Goal: Entertainment & Leisure: Consume media (video, audio)

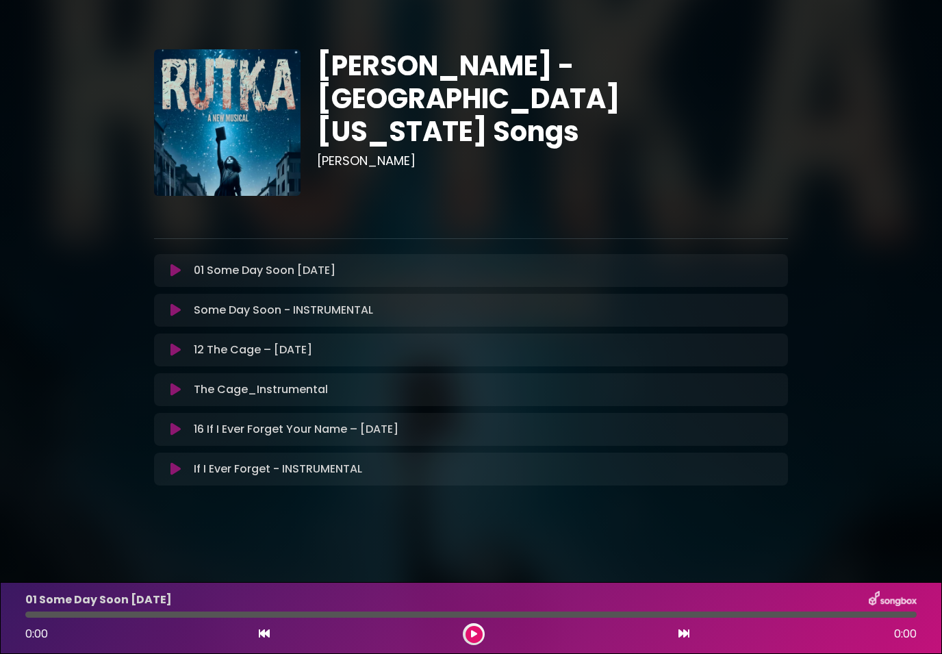
click at [226, 272] on p "01 Some Day Soon [DATE] Loading Track..." at bounding box center [265, 270] width 142 height 16
click at [216, 272] on p "01 Some Day Soon [DATE] Loading Track..." at bounding box center [265, 270] width 142 height 16
click at [475, 635] on icon at bounding box center [474, 634] width 6 height 8
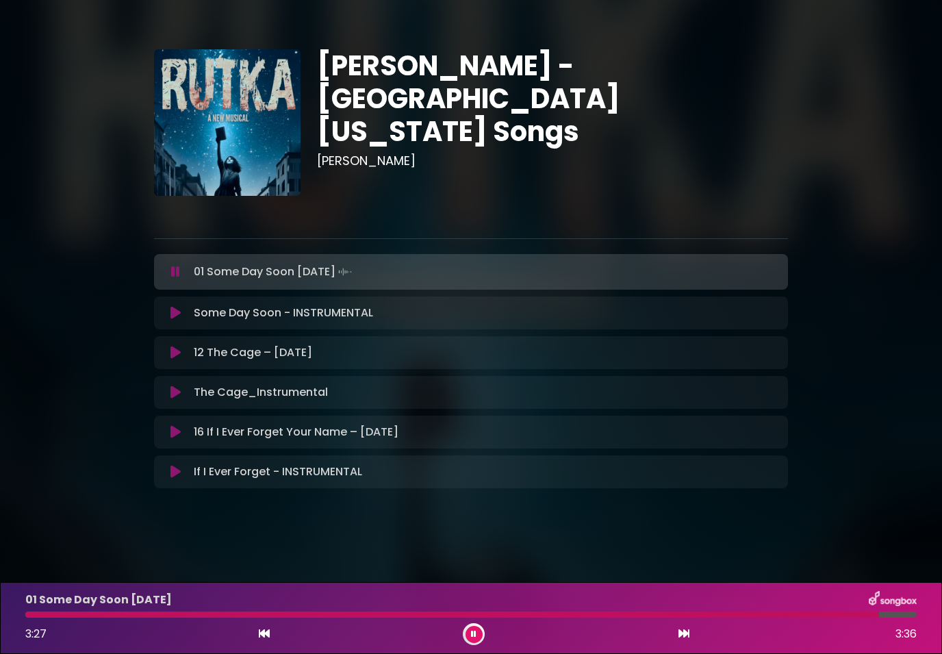
click at [313, 361] on div "12 The Cage – [DATE] Loading Track... Name Email" at bounding box center [471, 352] width 634 height 33
click at [320, 347] on div "12 The Cage – [DATE] Loading Track..." at bounding box center [483, 352] width 591 height 16
click at [299, 348] on p "12 The Cage – [DATE] Loading Track..." at bounding box center [253, 352] width 118 height 16
click at [479, 635] on button at bounding box center [473, 634] width 17 height 17
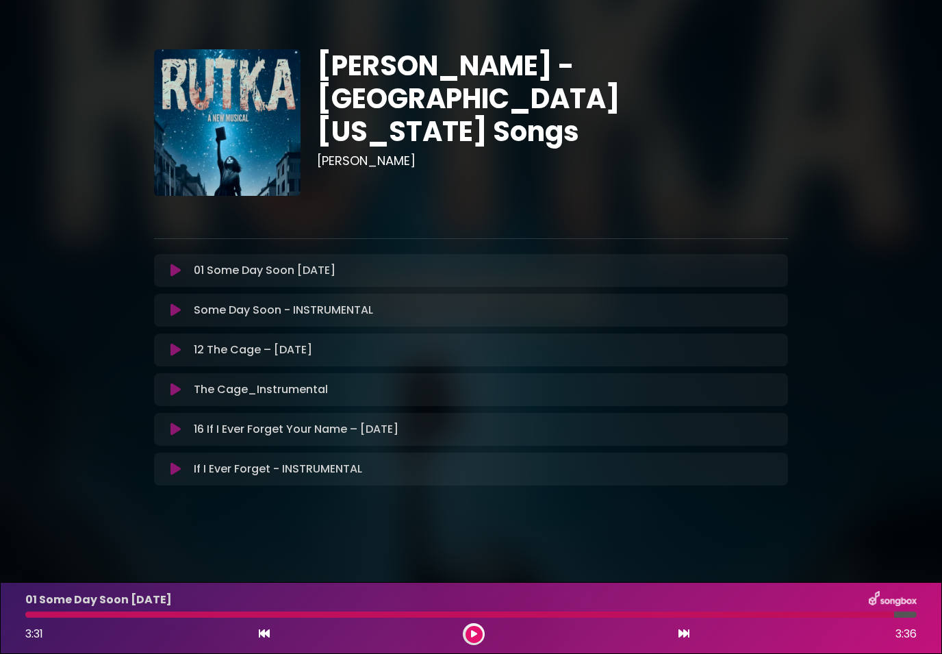
click at [291, 354] on p "12 The Cage – [DATE] Loading Track..." at bounding box center [253, 350] width 118 height 16
click at [257, 352] on p "12 The Cage – [DATE] Loading Track..." at bounding box center [253, 350] width 118 height 16
click at [196, 348] on p "12 The Cage – [DATE] Loading Track..." at bounding box center [253, 350] width 118 height 16
click at [169, 355] on button at bounding box center [175, 350] width 26 height 14
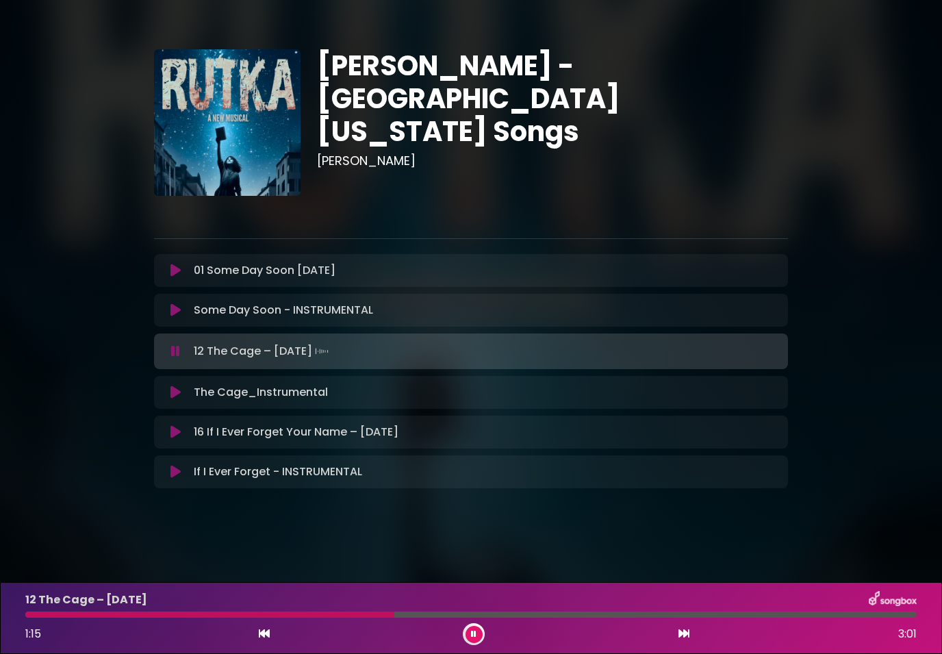
click at [167, 438] on button at bounding box center [175, 432] width 26 height 14
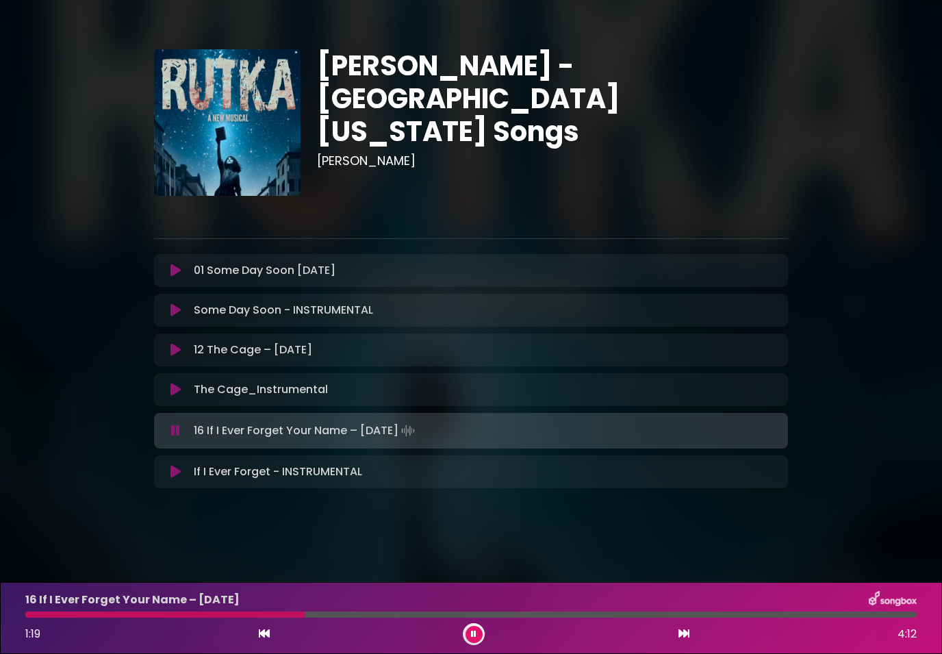
click at [472, 637] on icon at bounding box center [473, 634] width 5 height 8
